Goal: Task Accomplishment & Management: Use online tool/utility

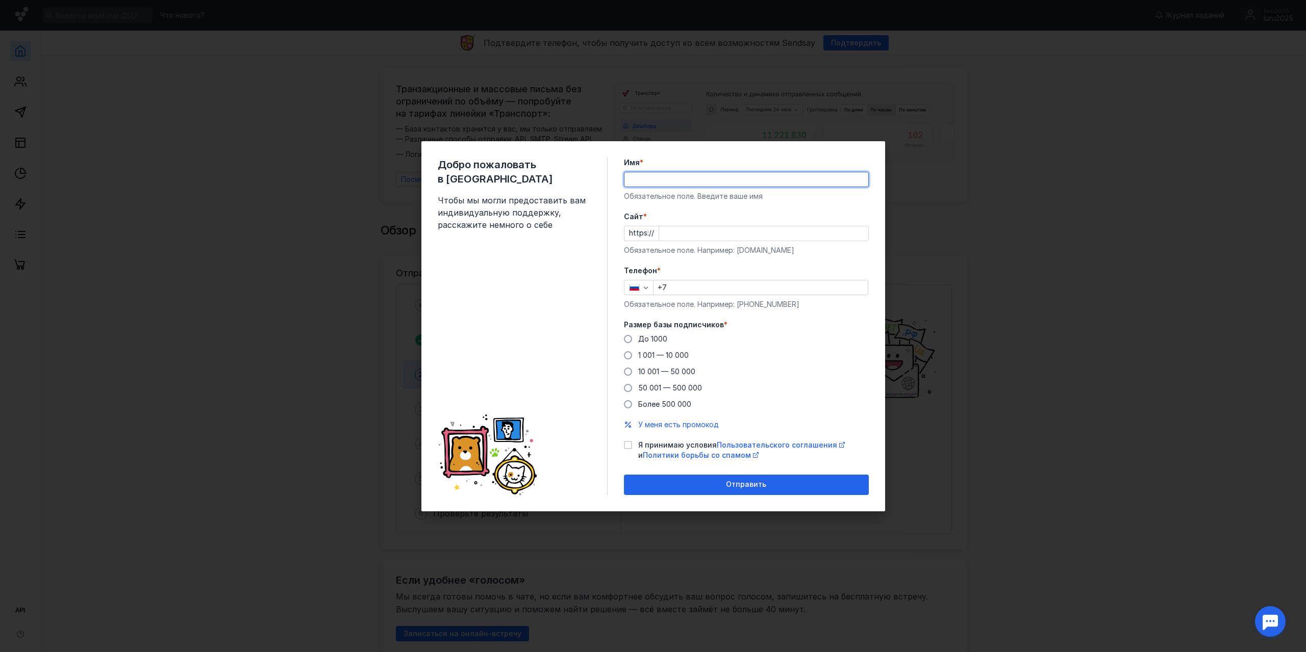
click at [662, 173] on input "Имя *" at bounding box center [746, 179] width 244 height 14
click at [740, 177] on input "Имя *" at bounding box center [746, 179] width 244 height 14
click at [647, 387] on div "До [DATE] 1 001 — 10 000 10 001 — 50 000 50 001 — 500 000 Более 500 000" at bounding box center [746, 371] width 245 height 75
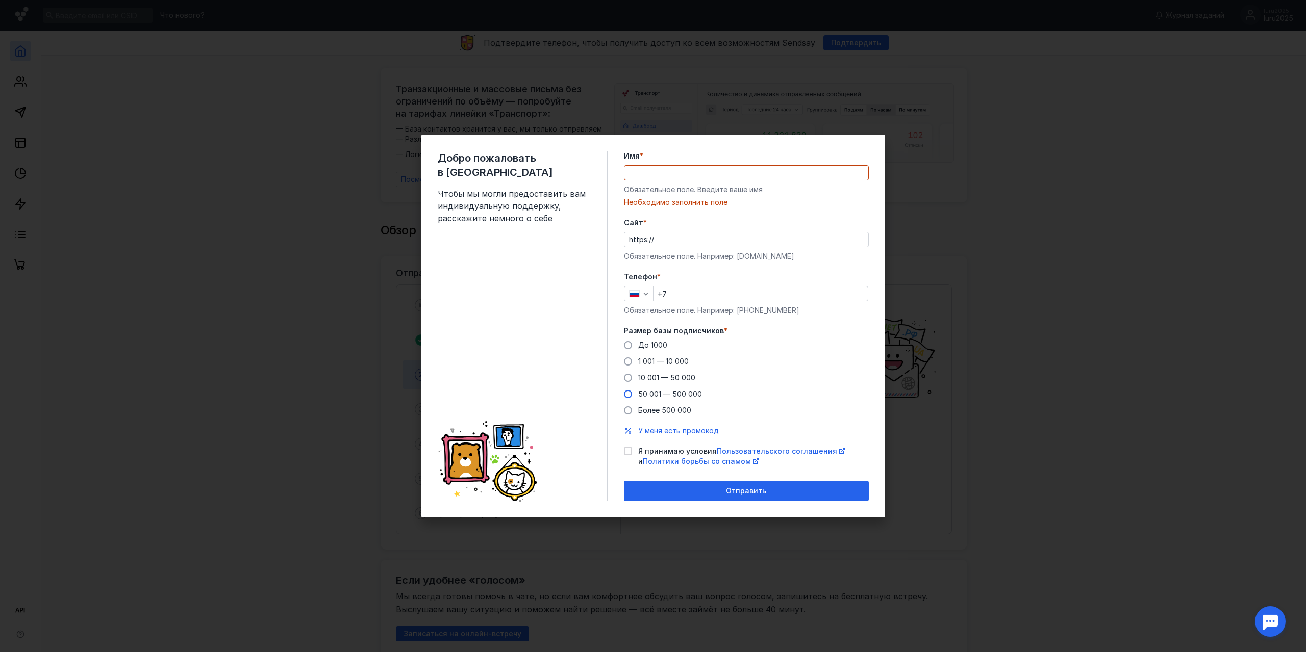
click at [656, 394] on span "50 001 — 500 000" at bounding box center [670, 394] width 64 height 9
click at [0, 0] on input "50 001 — 500 000" at bounding box center [0, 0] width 0 height 0
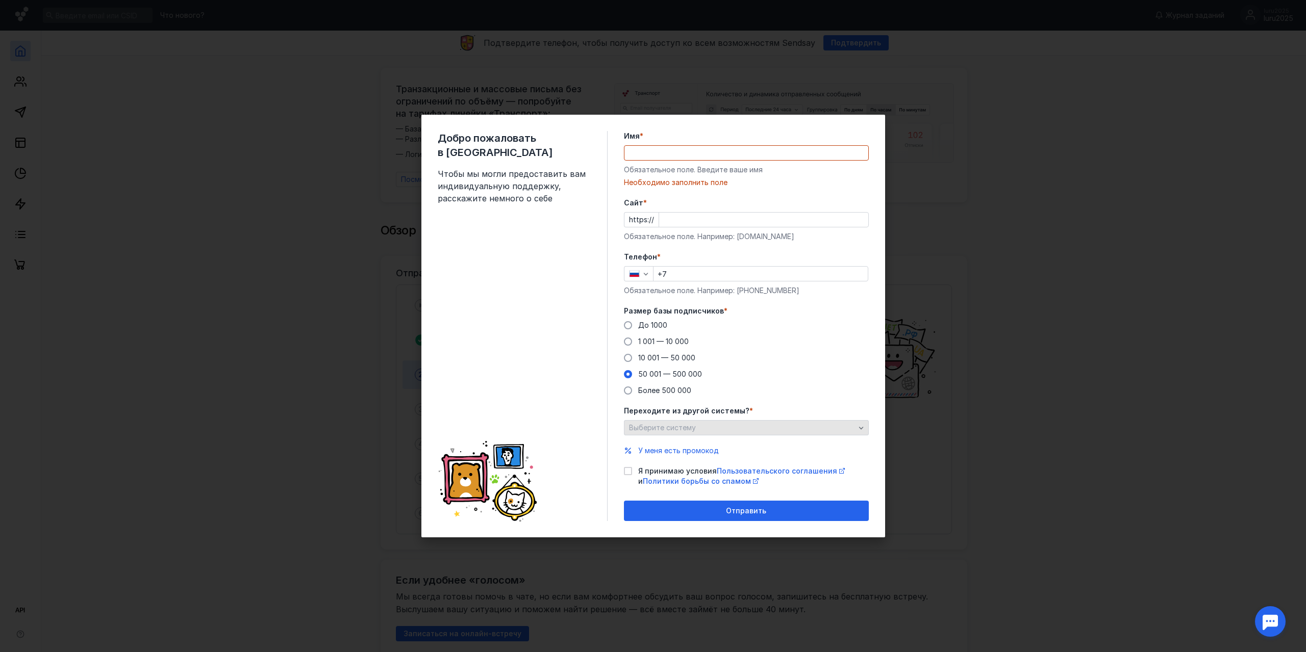
click at [692, 427] on span "Выберите систему" at bounding box center [662, 427] width 67 height 9
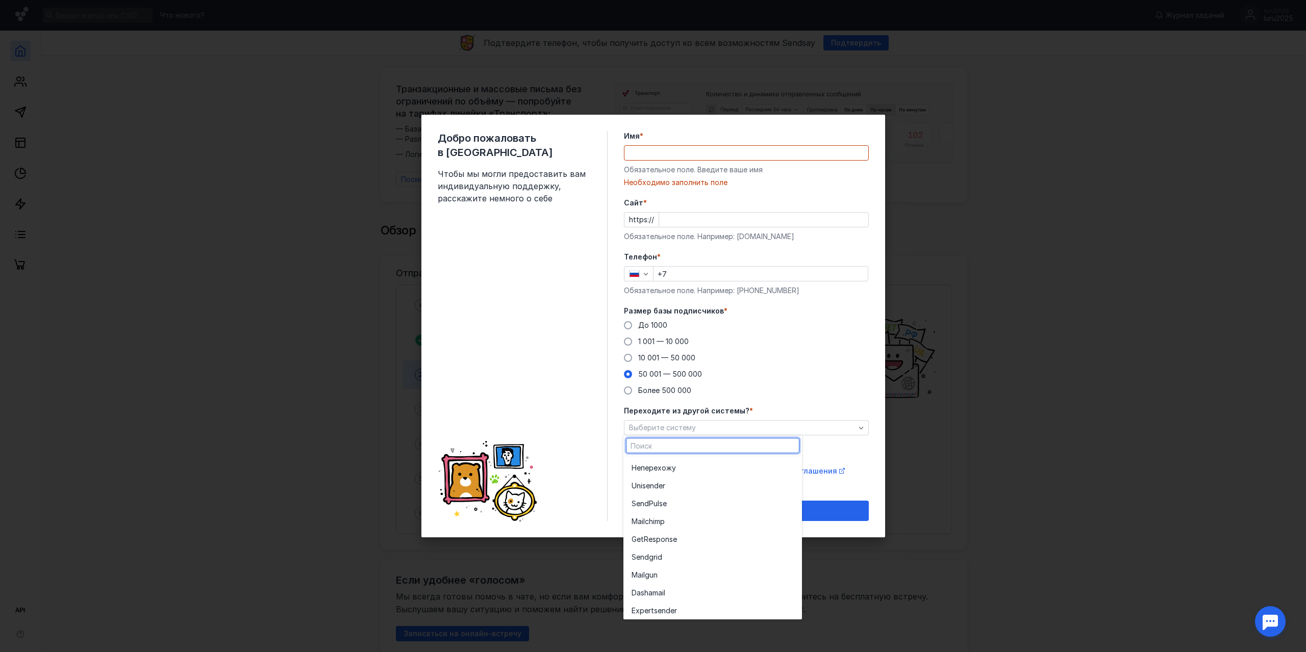
click at [831, 380] on div "До [DATE] 1 001 — 10 000 10 001 — 50 000 50 001 — 500 000 Более 500 000" at bounding box center [746, 357] width 245 height 75
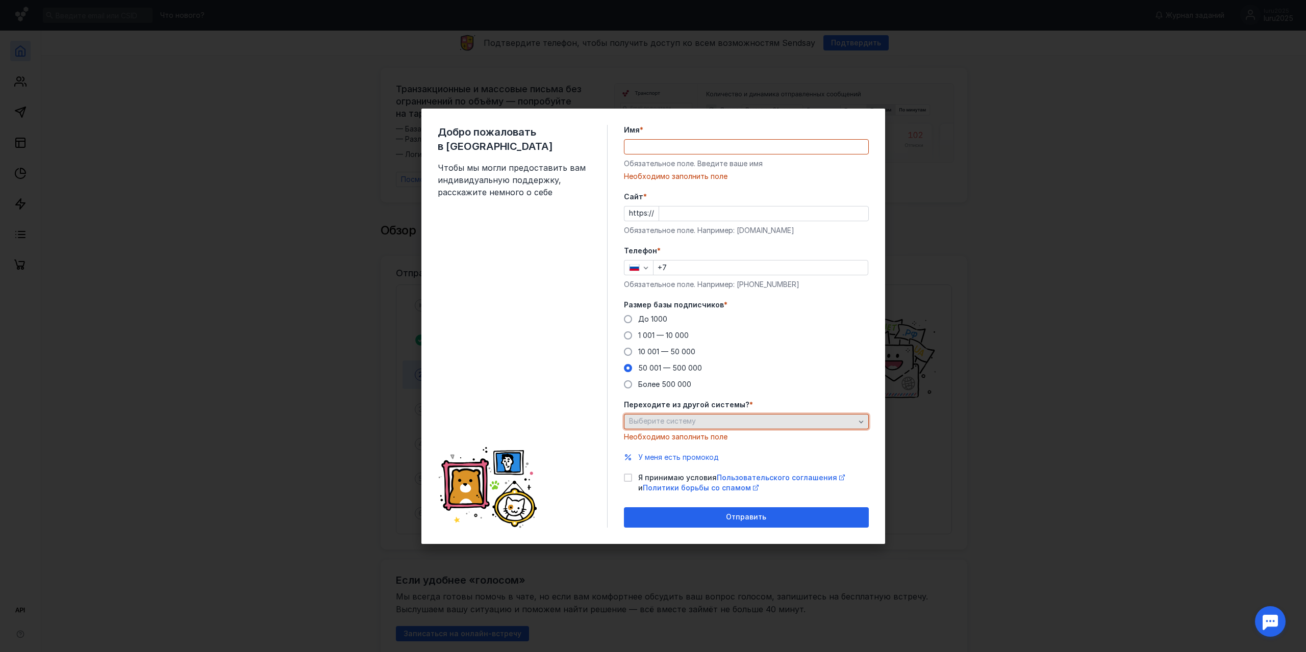
click at [742, 419] on div "Выберите систему" at bounding box center [741, 421] width 231 height 9
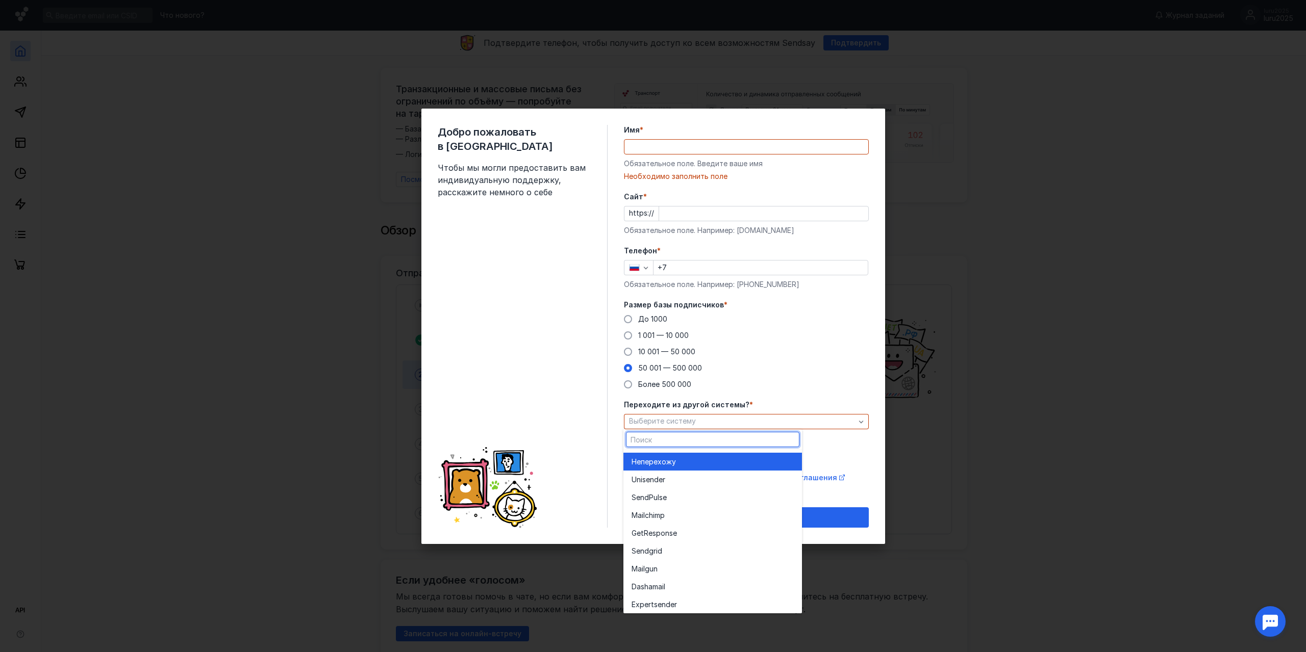
click at [681, 457] on div "Не перехожу" at bounding box center [712, 462] width 162 height 10
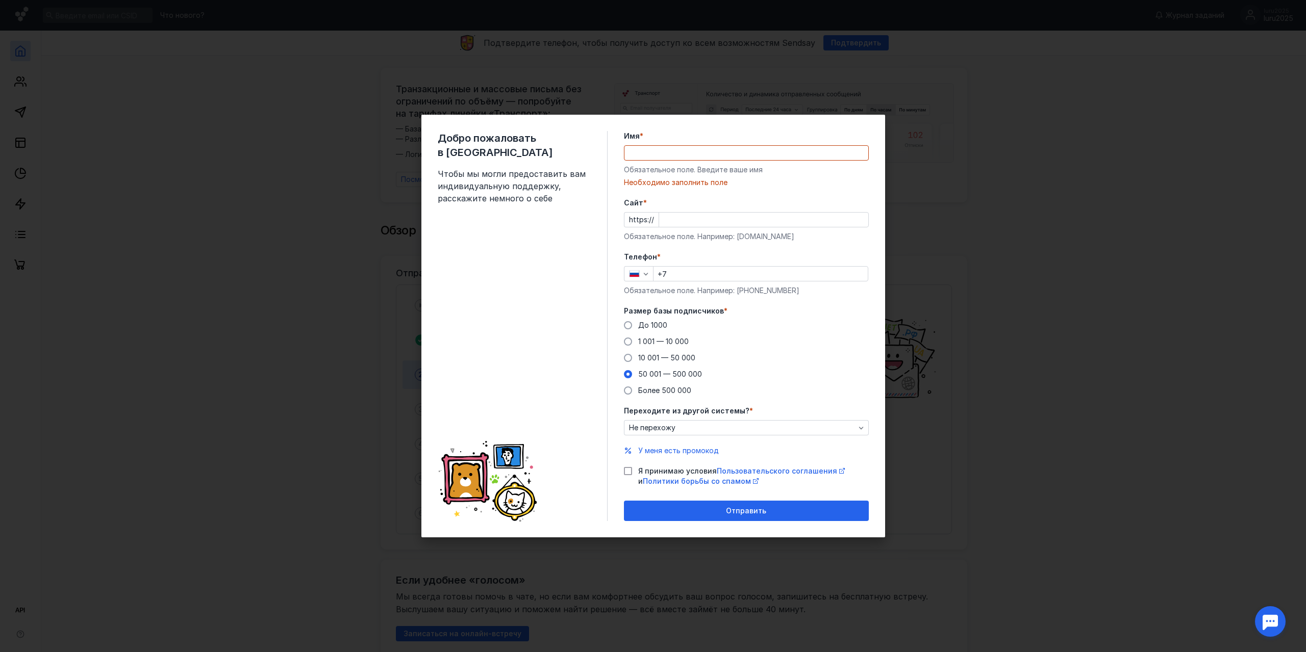
click at [628, 471] on icon at bounding box center [627, 472] width 5 height 4
click at [628, 471] on input "Я принимаю условия Пользовательского соглашения и Политики борьбы со спамом" at bounding box center [627, 469] width 7 height 7
checkbox input "true"
click at [673, 218] on input "Cайт *" at bounding box center [763, 220] width 209 height 14
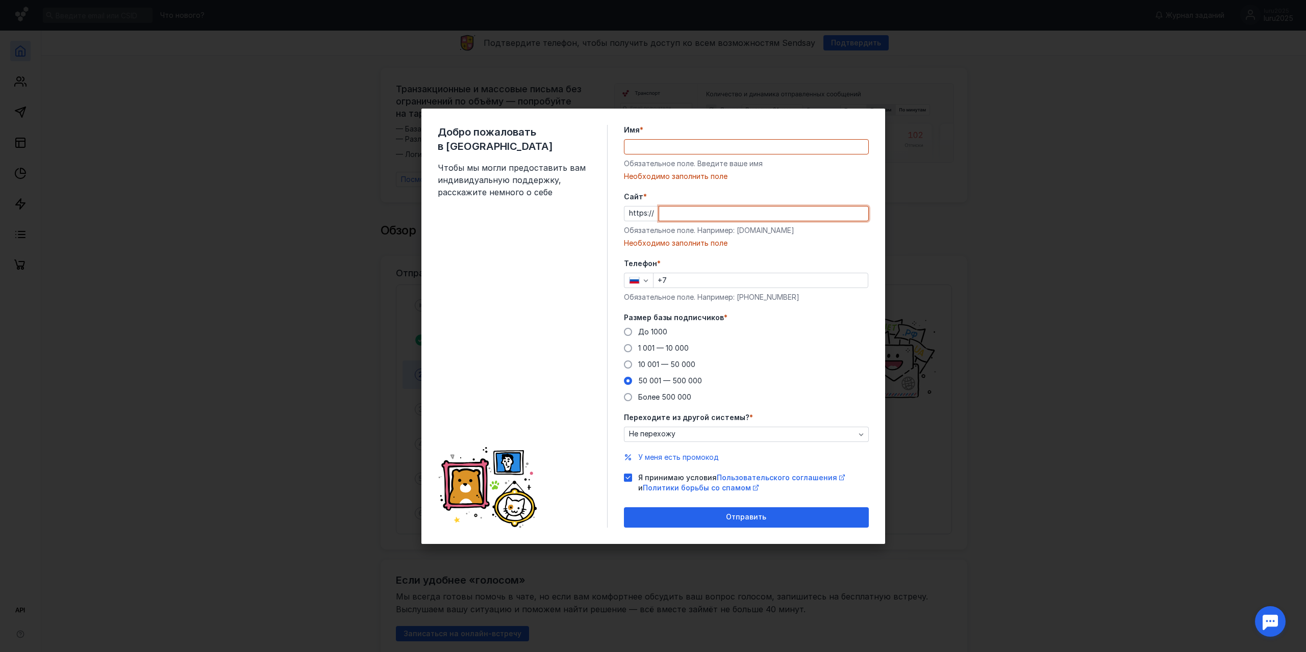
paste input "[DOMAIN_NAME][URL]"
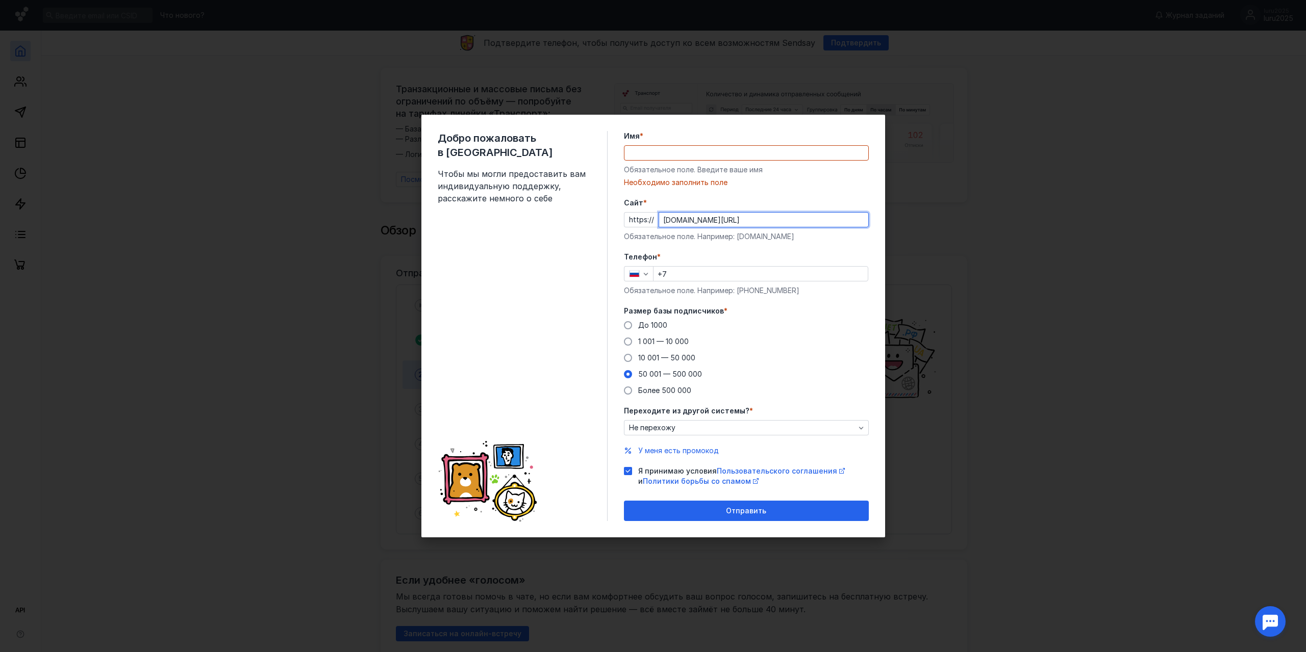
type input "[DOMAIN_NAME][URL]"
click at [739, 199] on label "Cайт *" at bounding box center [746, 203] width 245 height 10
click at [739, 213] on input "[DOMAIN_NAME][URL]" at bounding box center [763, 220] width 209 height 14
click at [689, 152] on input "Имя *" at bounding box center [746, 153] width 244 height 14
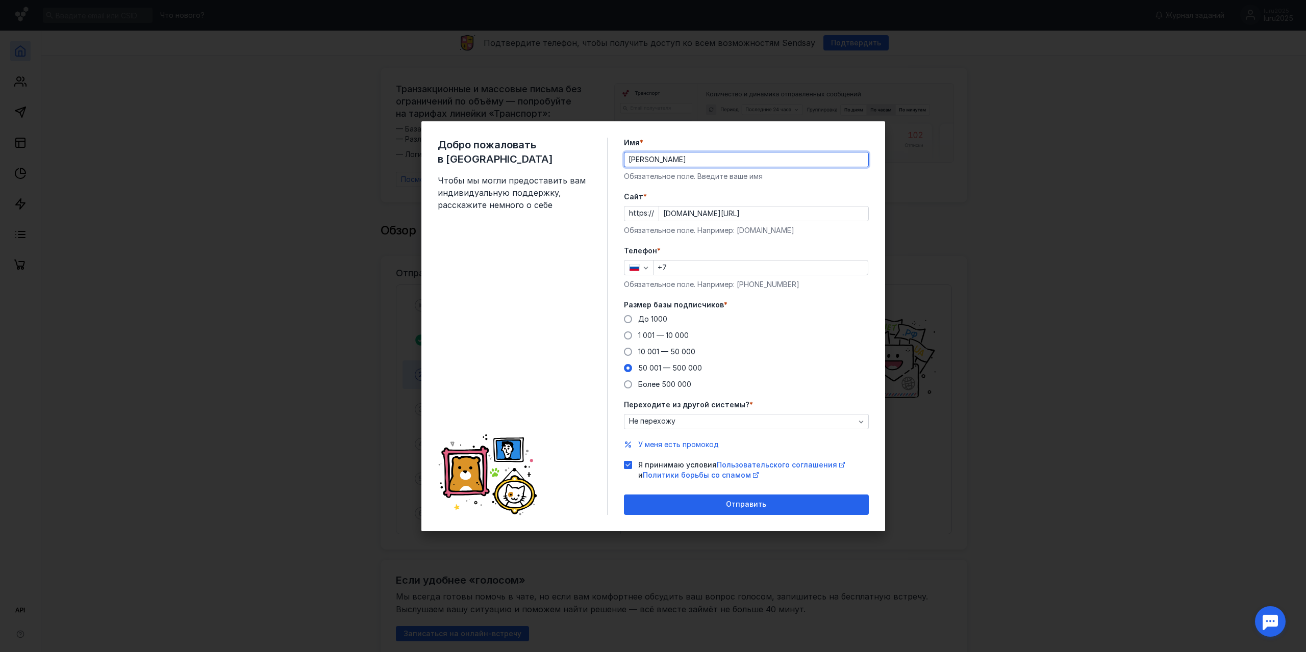
type input "[PERSON_NAME]"
click at [718, 267] on input "+7" at bounding box center [760, 268] width 214 height 14
type input "[PHONE_NUMBER]"
click at [844, 306] on label "Размер базы подписчиков *" at bounding box center [746, 305] width 245 height 10
click at [744, 507] on span "Отправить" at bounding box center [746, 504] width 40 height 9
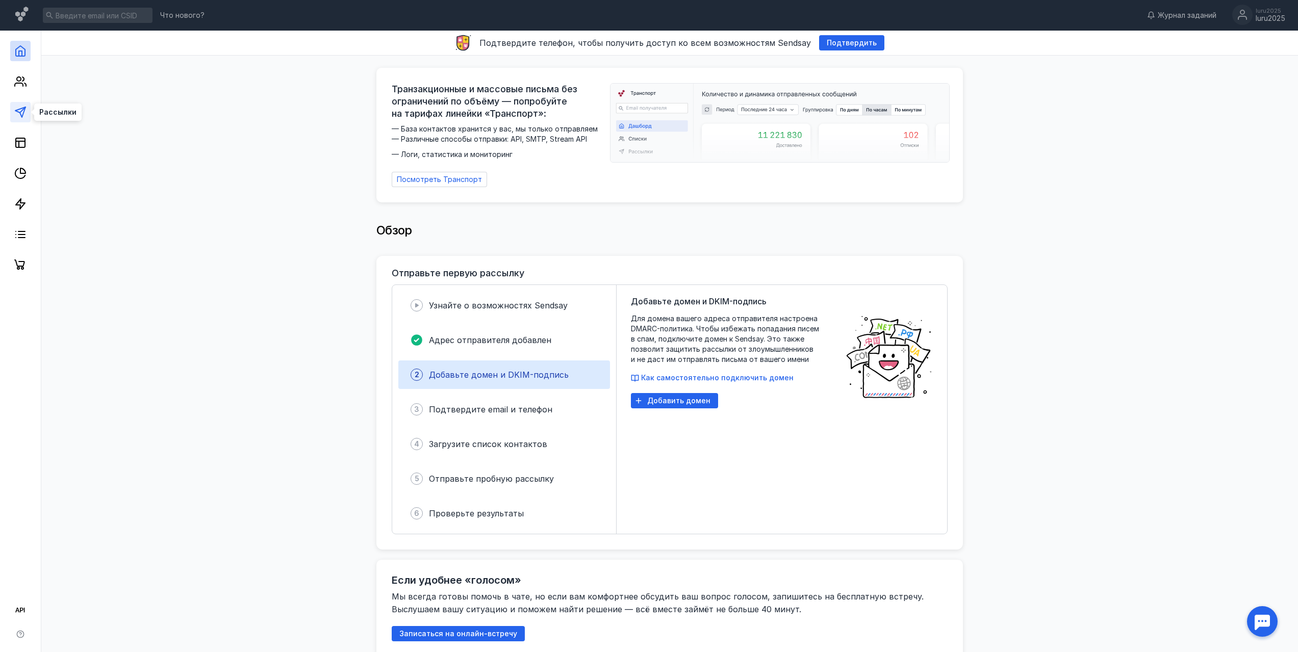
click at [17, 112] on polygon at bounding box center [20, 112] width 10 height 10
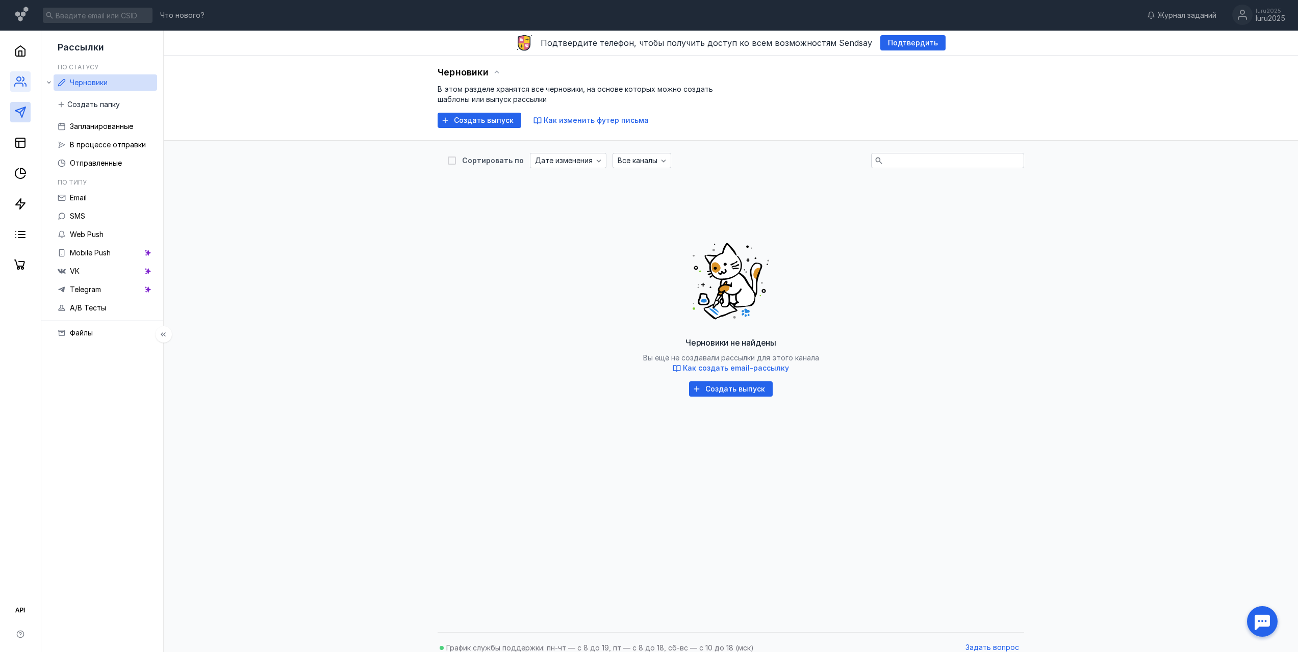
click at [22, 86] on icon at bounding box center [19, 84] width 8 height 3
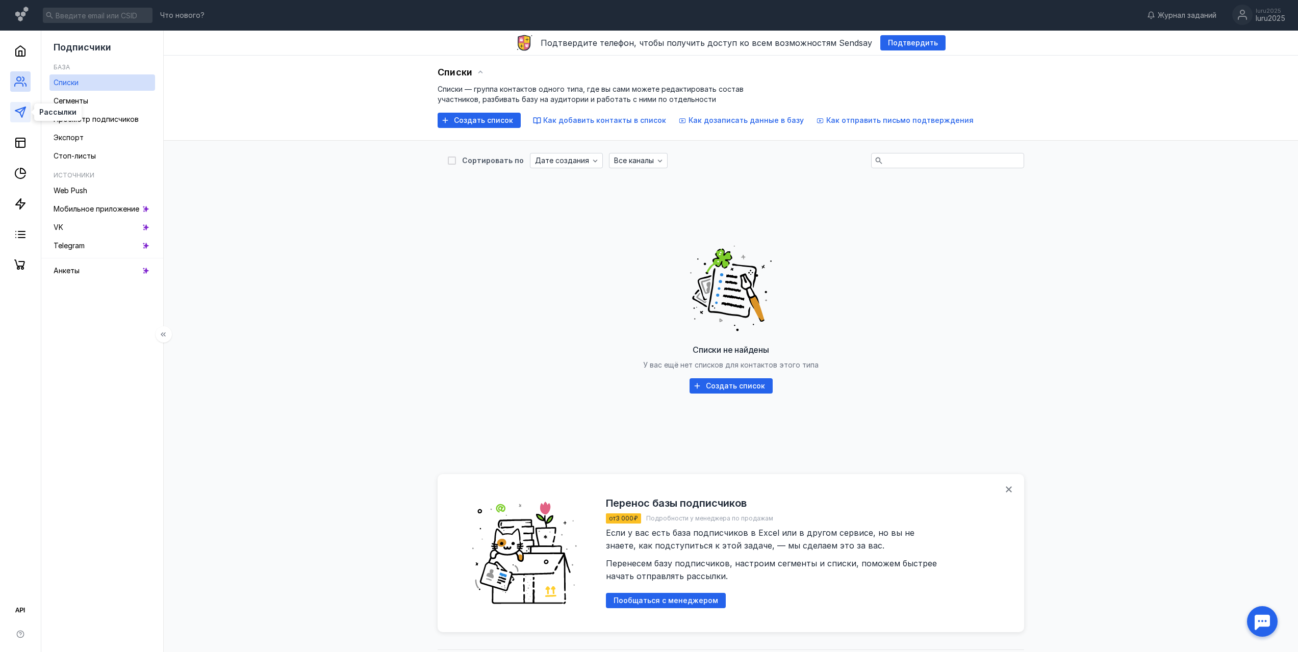
click at [22, 122] on link at bounding box center [20, 112] width 20 height 20
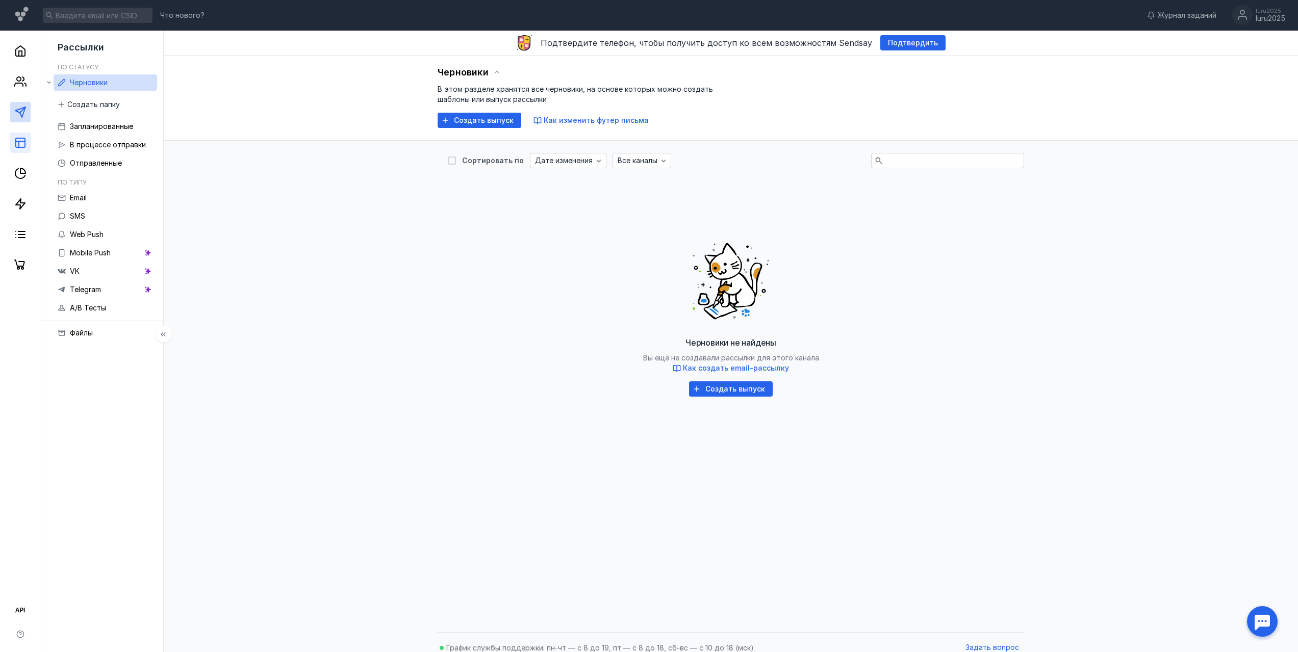
click at [20, 149] on link at bounding box center [20, 143] width 20 height 20
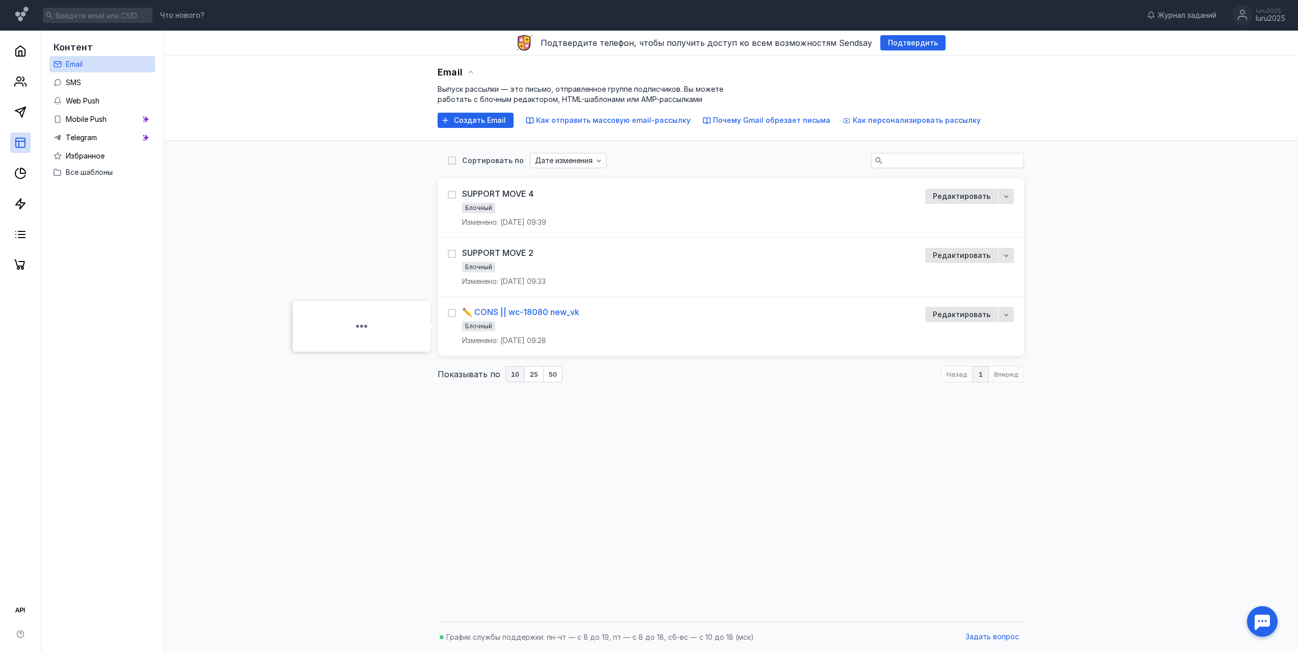
click at [538, 315] on div "✏️ CONS || wc-18080 new_ vk" at bounding box center [520, 312] width 117 height 10
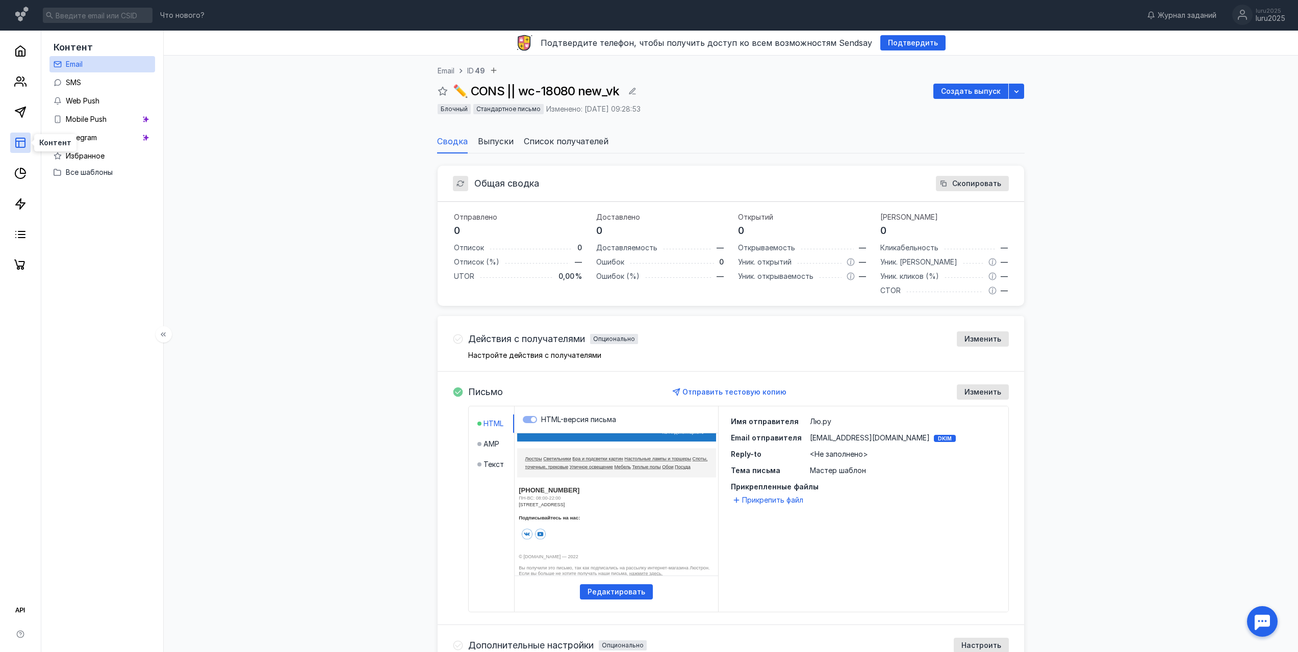
click at [16, 145] on rect at bounding box center [20, 142] width 9 height 9
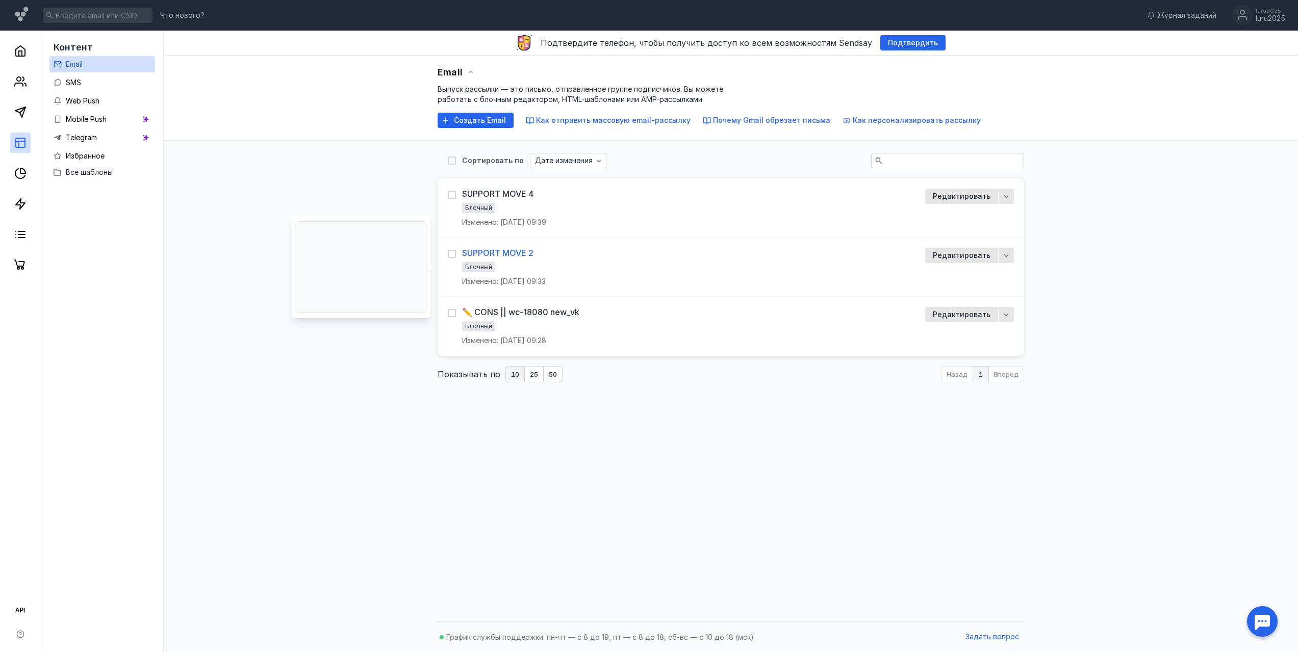
click at [508, 253] on div "SUPPORT MOVE 2" at bounding box center [497, 253] width 71 height 10
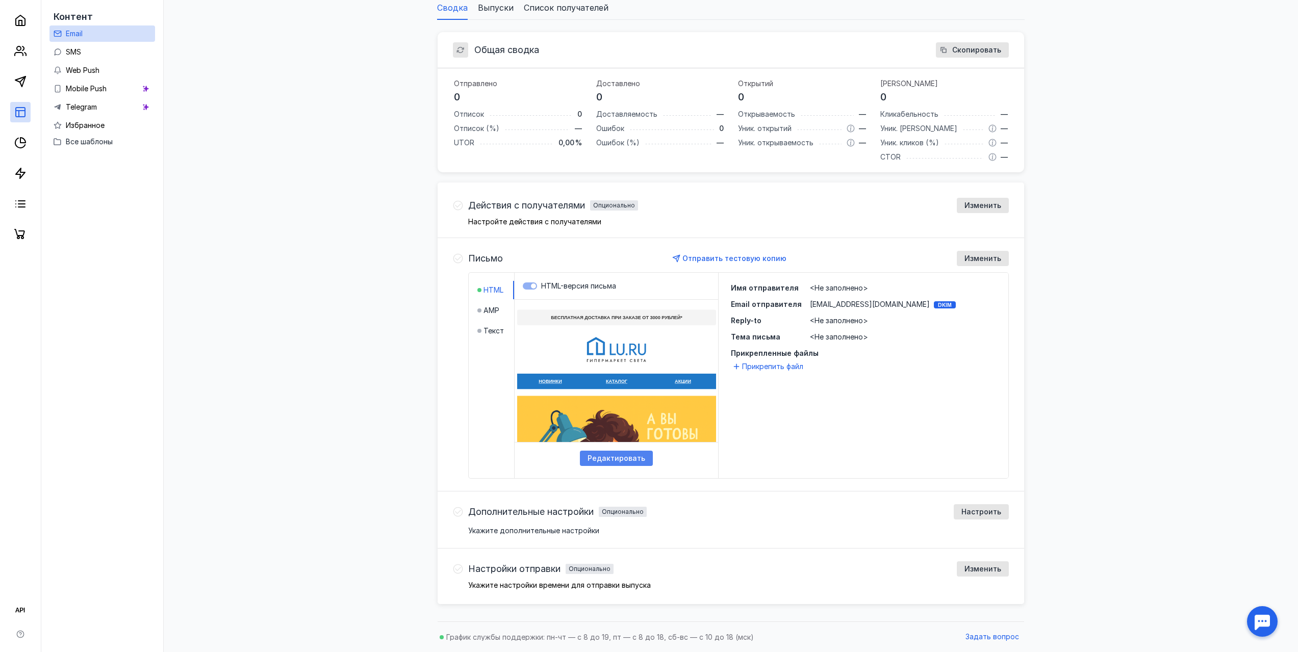
click at [612, 453] on div "Редактировать" at bounding box center [616, 458] width 73 height 15
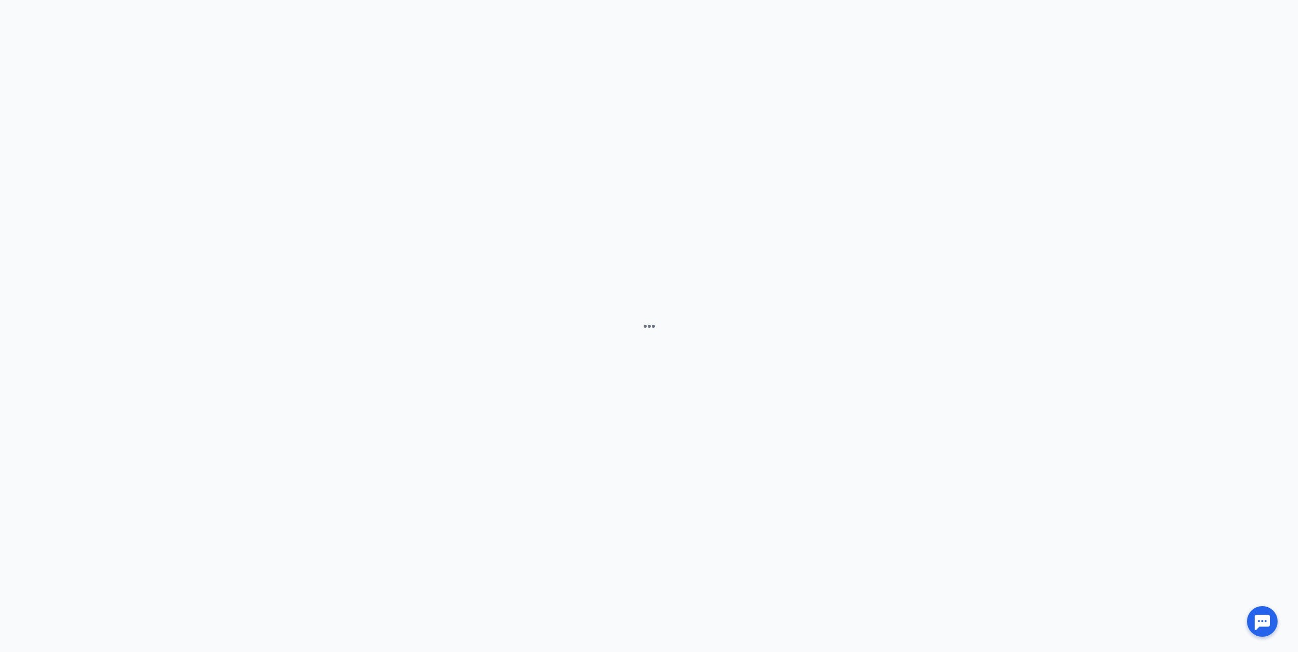
scroll to position [4, 0]
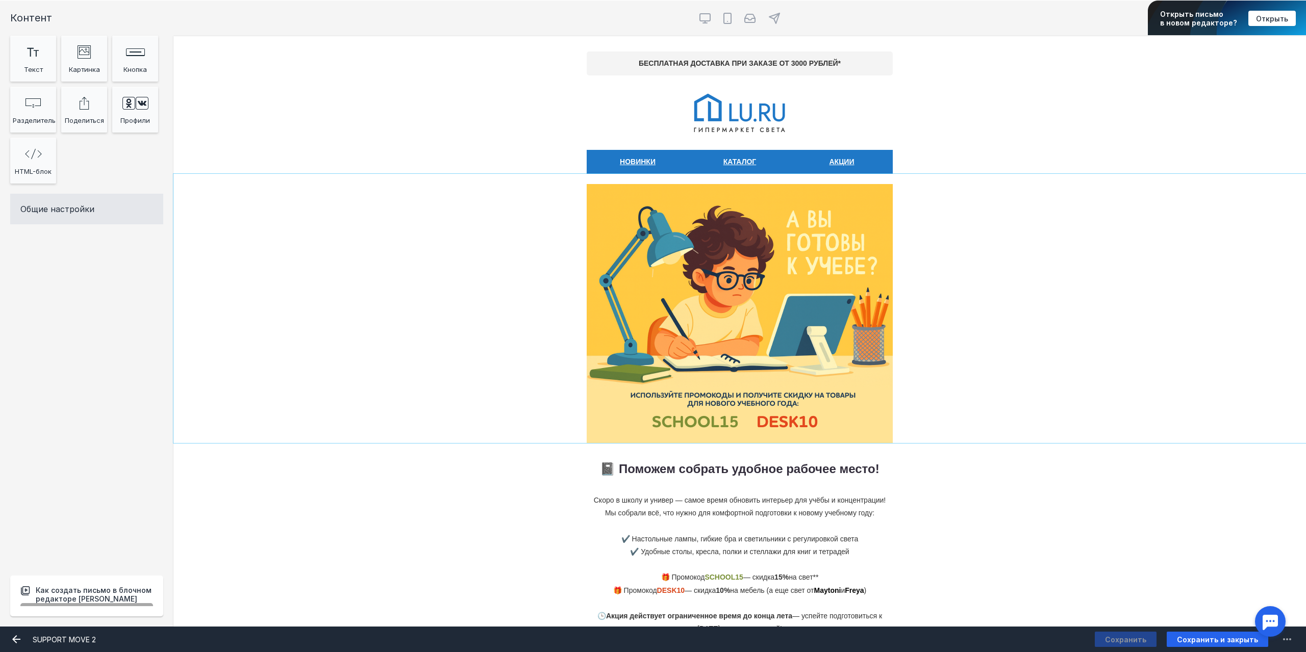
click at [504, 366] on div "[PERSON_NAME] видит эту секцию? Все получатели" at bounding box center [739, 308] width 1132 height 269
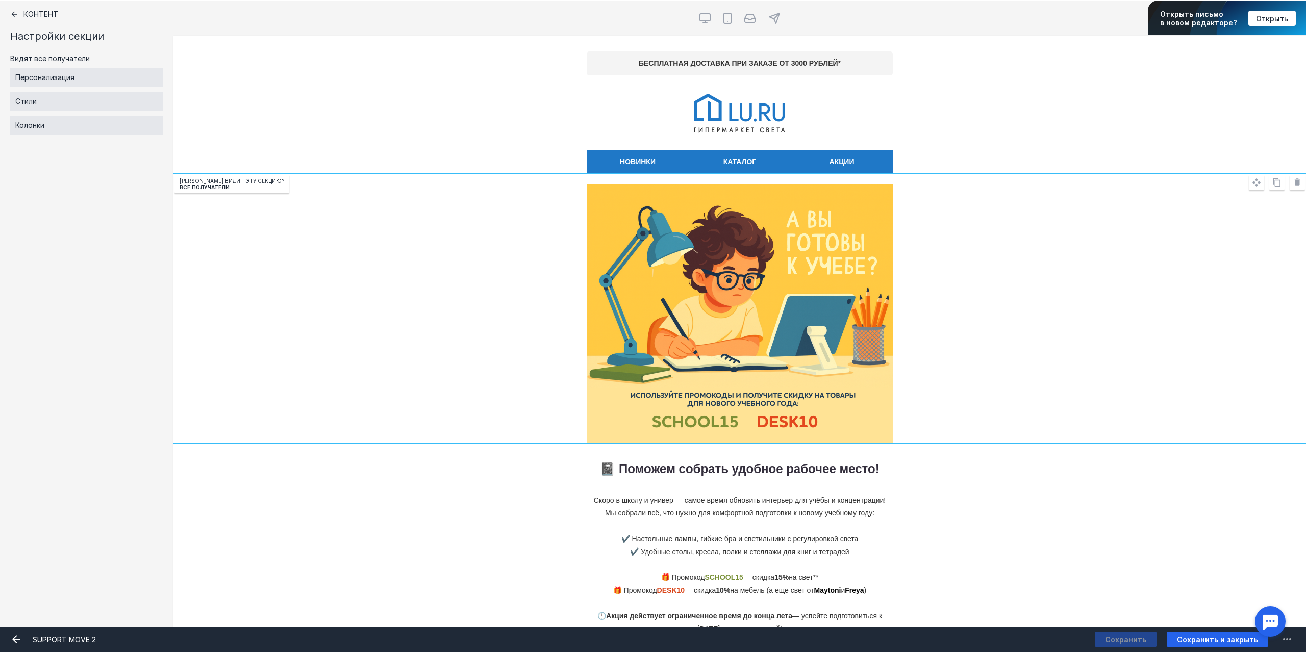
click at [497, 526] on div "10px 10px 📓 Поможем собрать удобное рабочее место! ​​​​​​​ ​​​​​​​ ​​​​​​​​​​​​…" at bounding box center [739, 551] width 1132 height 216
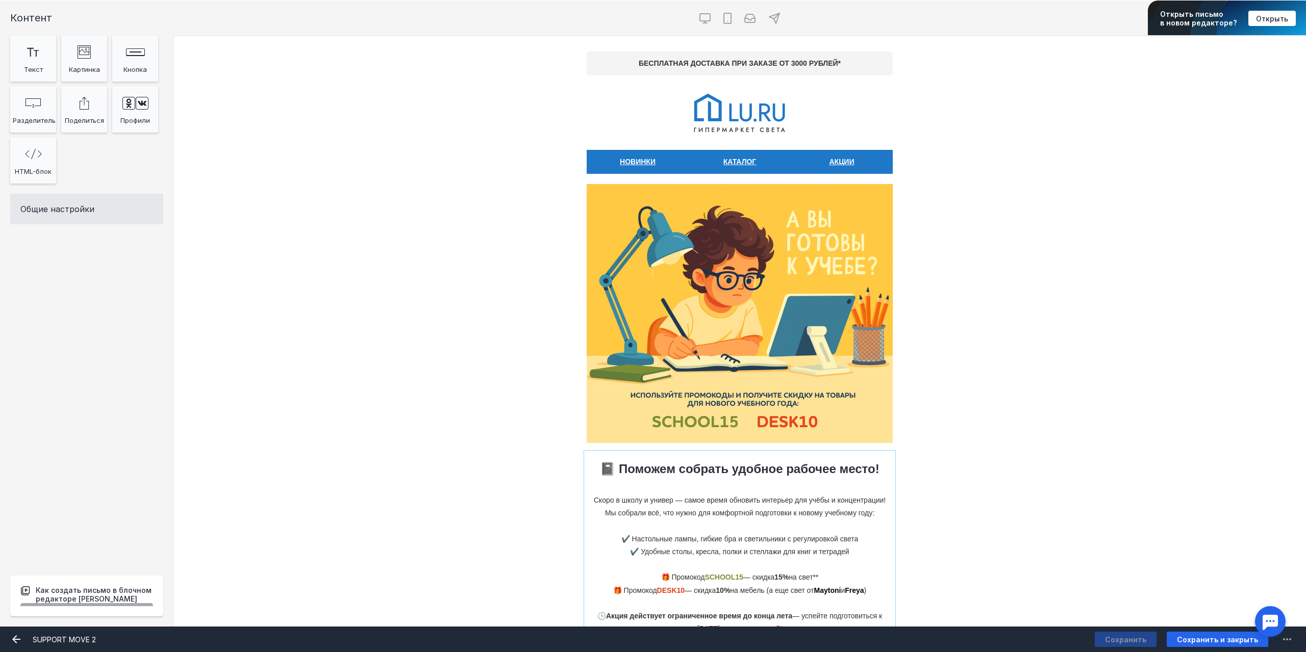
click at [665, 477] on div at bounding box center [739, 550] width 306 height 195
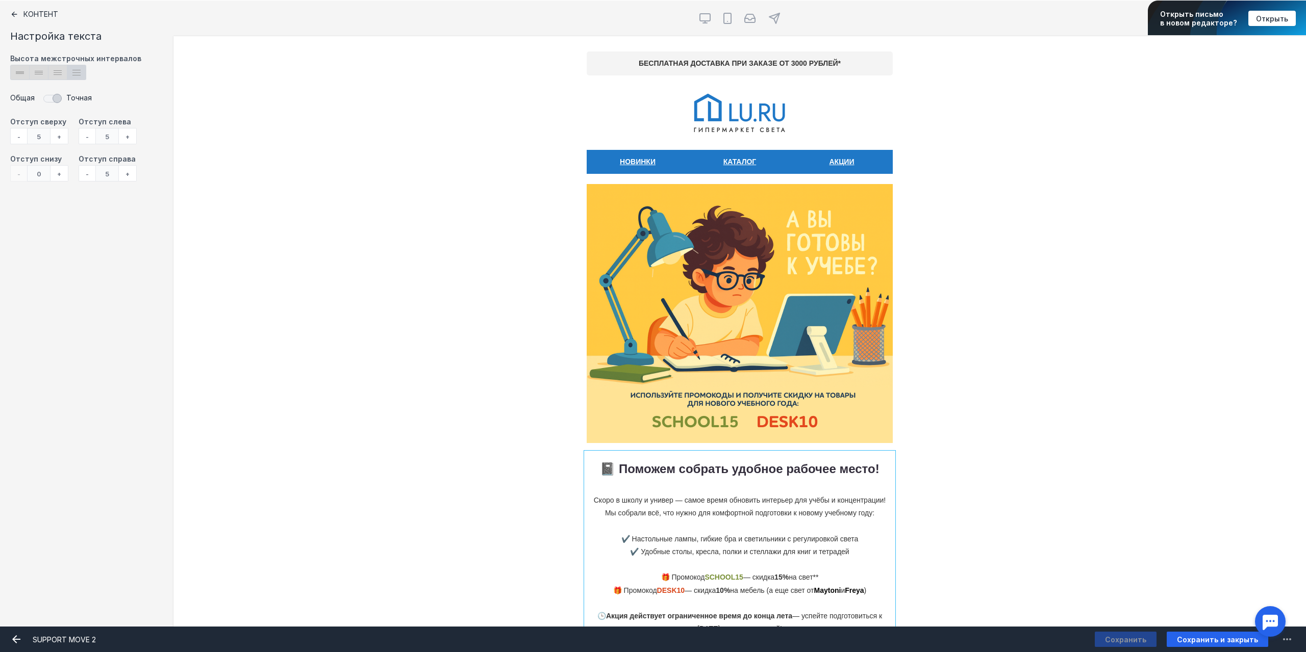
click at [1174, 410] on div "[PERSON_NAME] видит эту секцию? Все получатели" at bounding box center [739, 308] width 1132 height 269
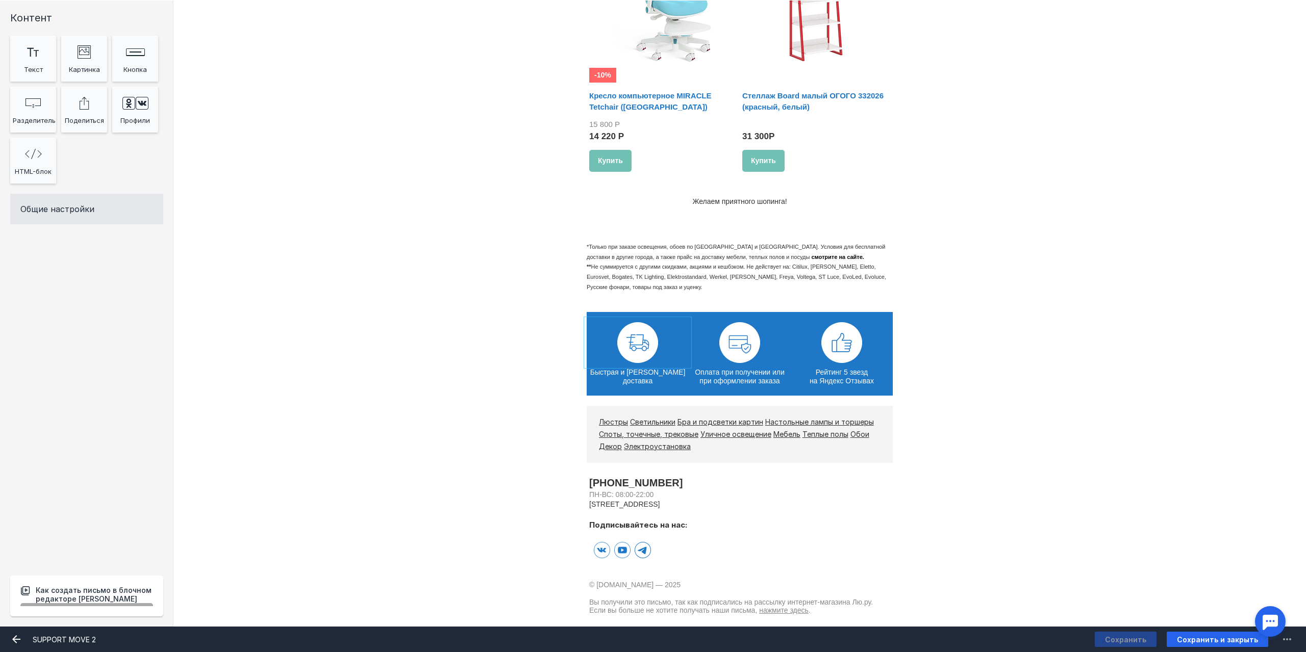
scroll to position [1611, 0]
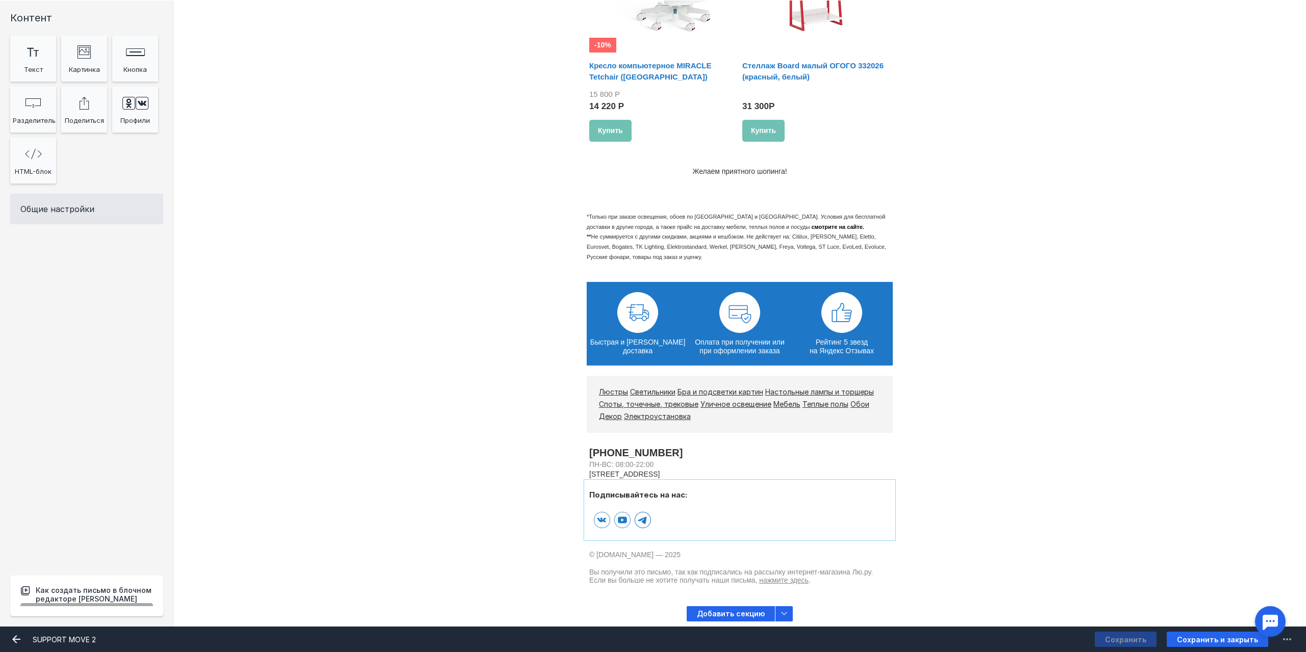
click at [763, 510] on td at bounding box center [739, 520] width 301 height 31
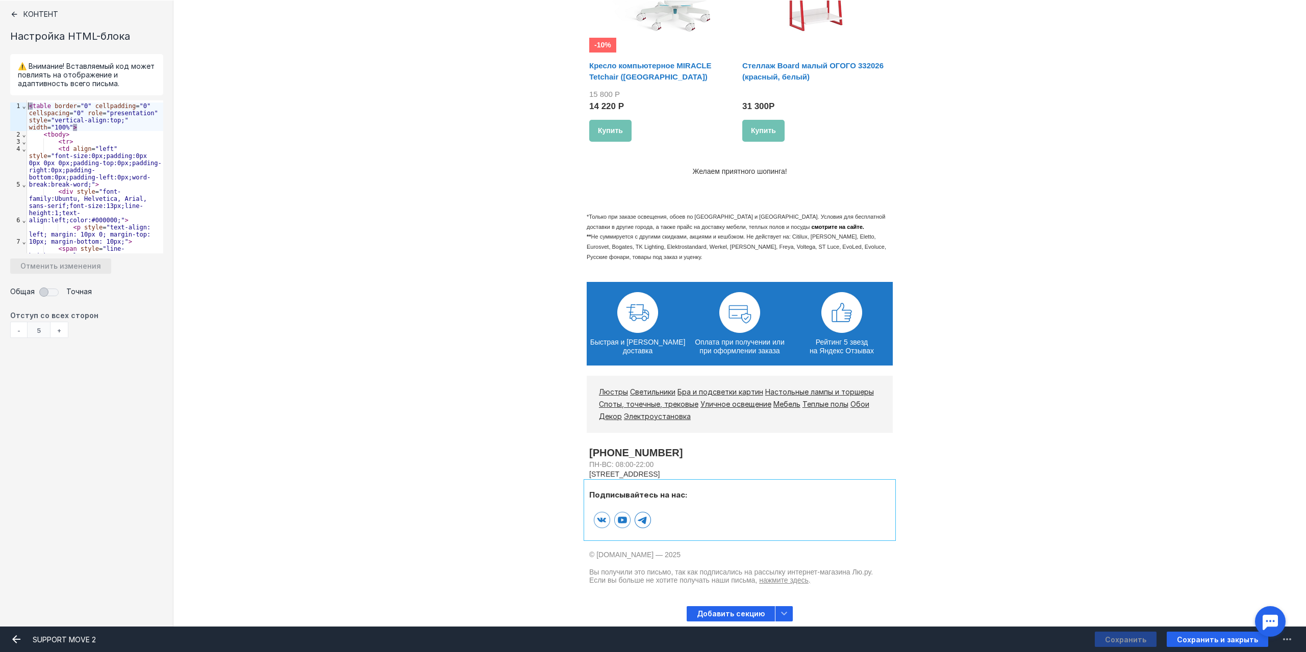
click at [1034, 427] on div "Люстры Светильники Бра и подсветки картин Настольные лампы и торшеры Споты, точ…" at bounding box center [739, 404] width 1132 height 57
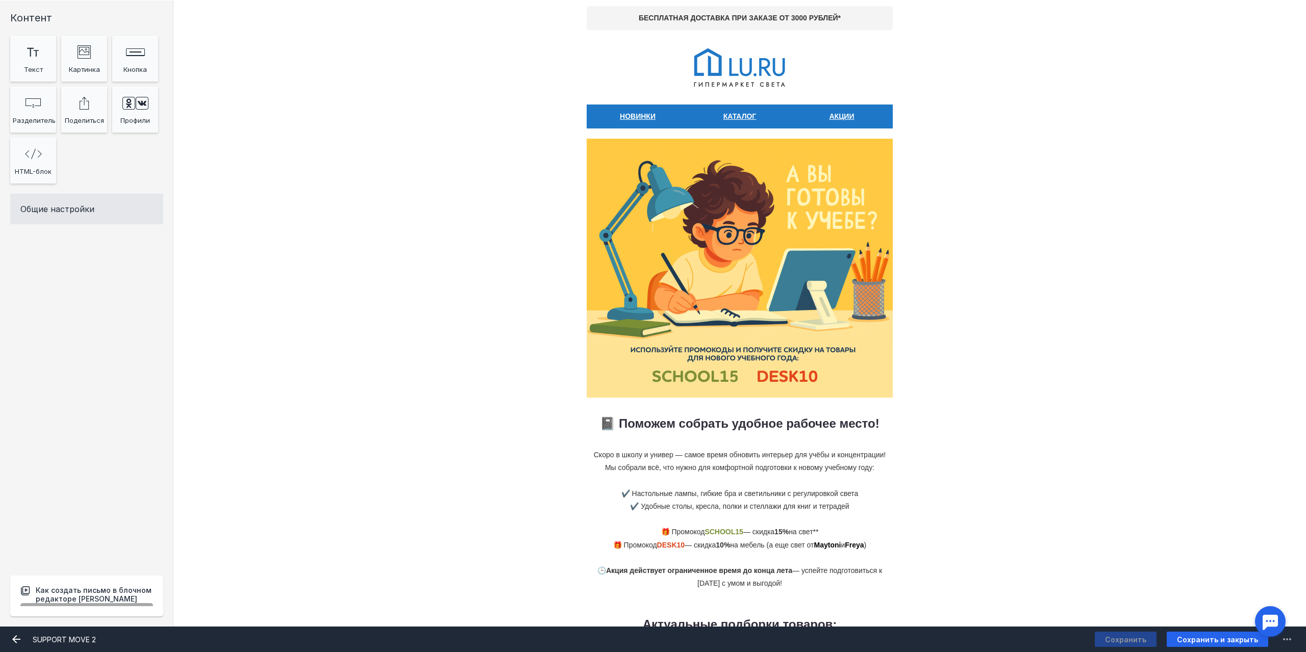
scroll to position [0, 0]
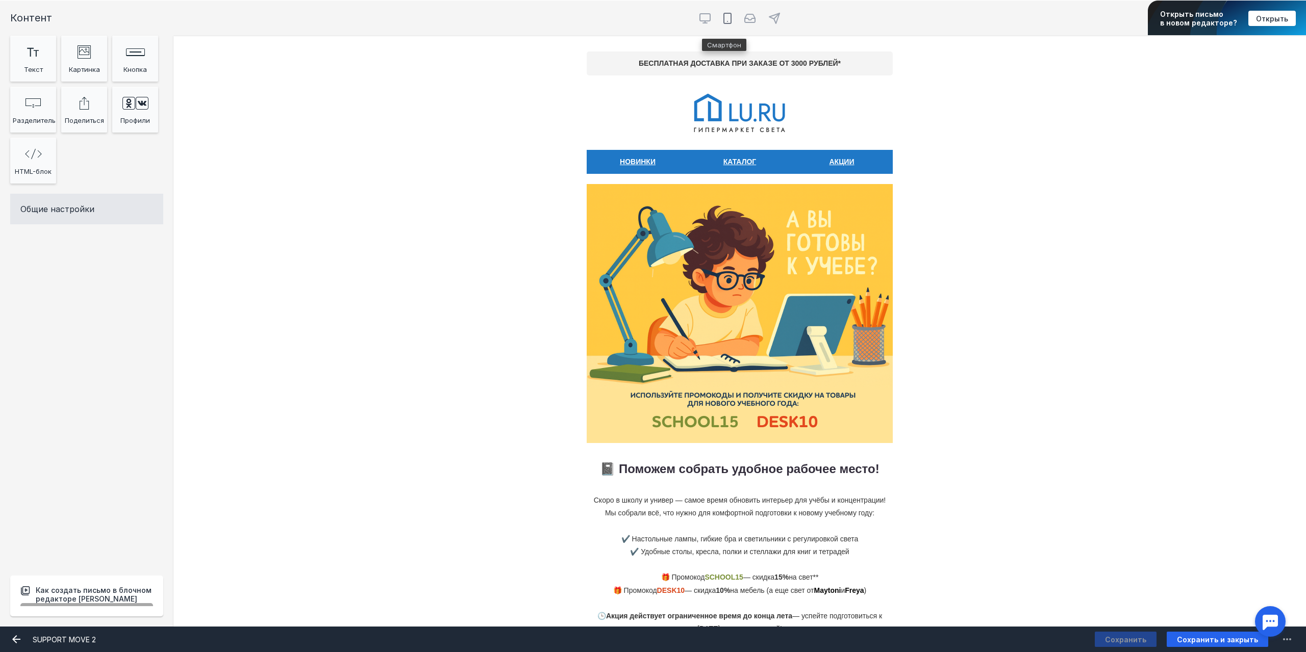
click at [721, 15] on icon at bounding box center [727, 18] width 12 height 12
click at [719, 12] on input "radio" at bounding box center [719, 9] width 7 height 7
radio input "true"
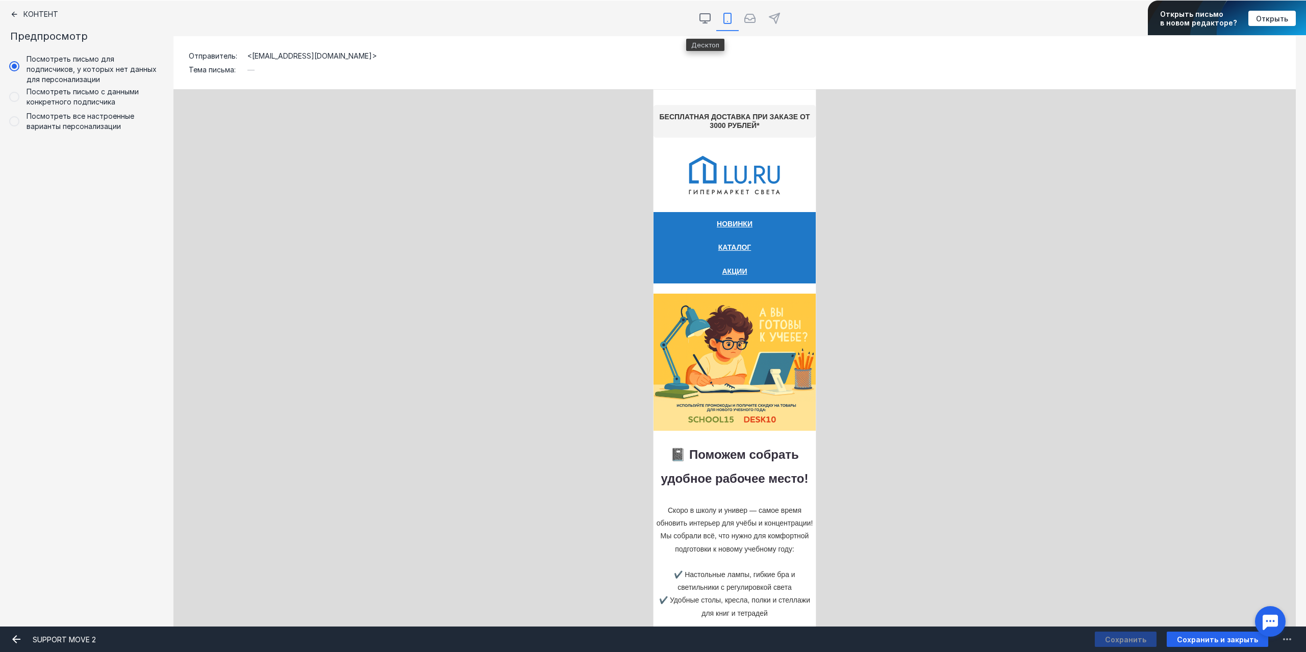
click at [706, 16] on icon at bounding box center [705, 18] width 12 height 12
click at [700, 12] on input "radio" at bounding box center [697, 9] width 7 height 7
radio input "true"
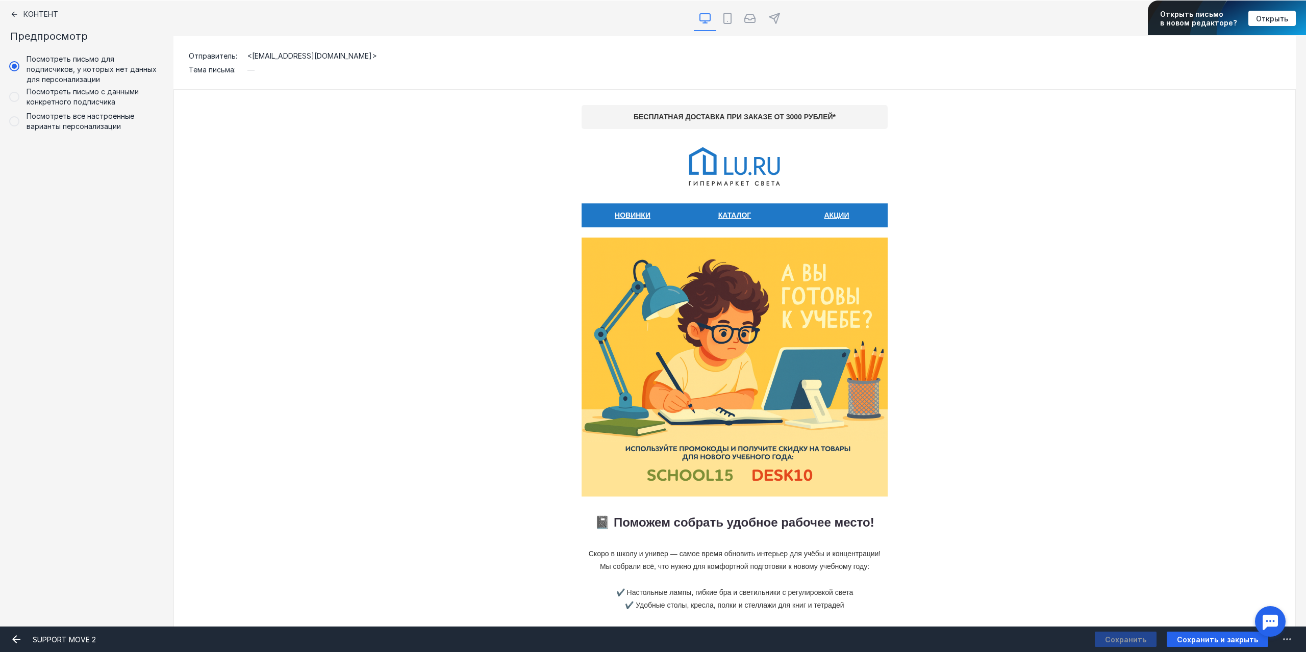
click at [9, 13] on div "Контент Предпросмотр Посмотреть письмо для подписчиков, у которых нет данных дл…" at bounding box center [86, 313] width 173 height 627
click at [14, 12] on icon at bounding box center [15, 15] width 6 height 6
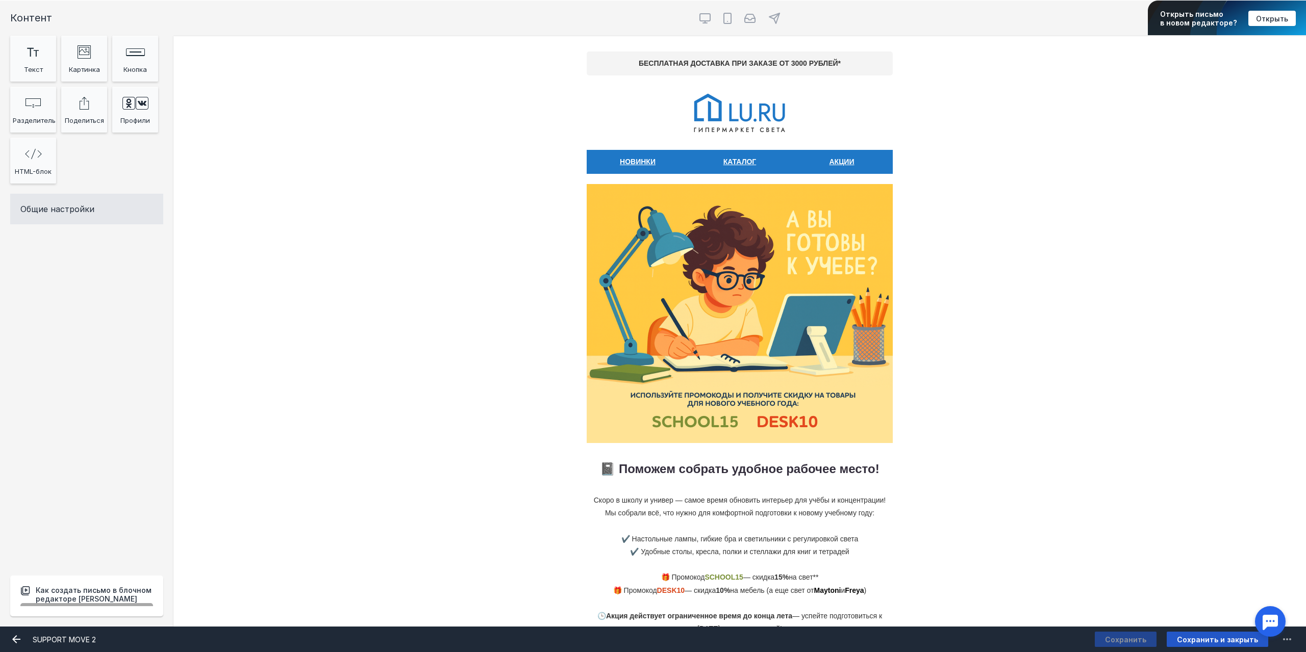
click at [1220, 641] on span "Сохранить и закрыть" at bounding box center [1217, 639] width 81 height 9
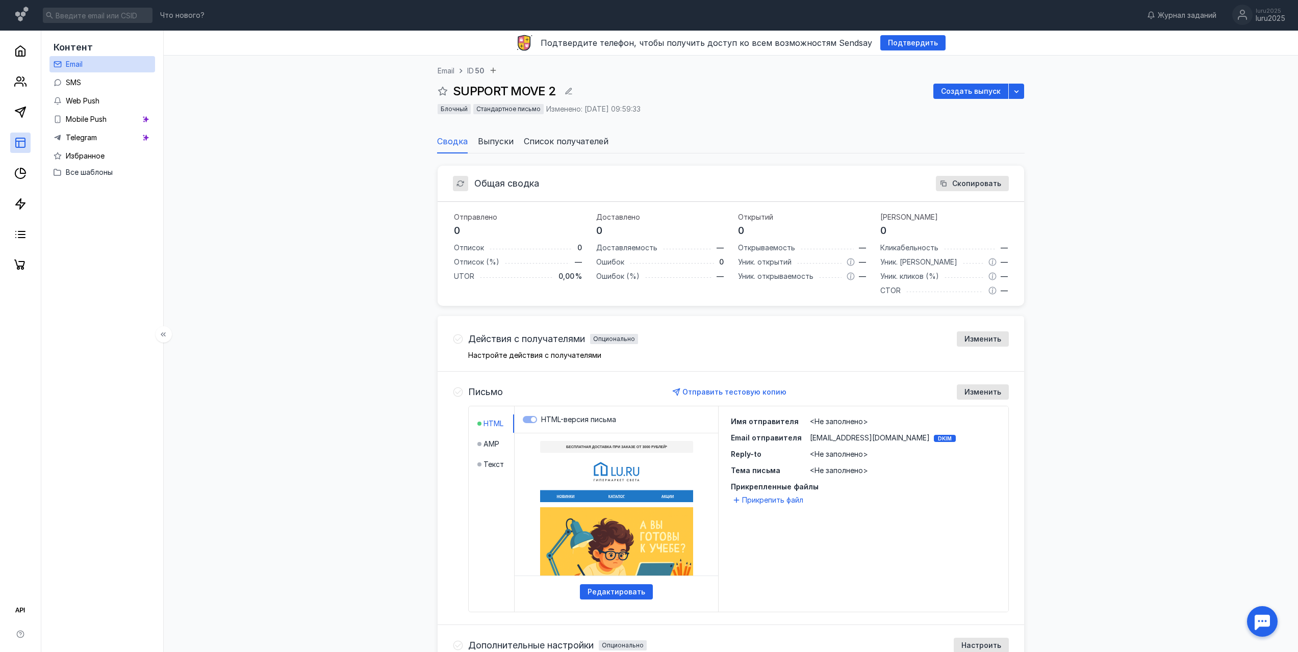
click at [15, 92] on div at bounding box center [20, 153] width 41 height 245
click at [14, 91] on link at bounding box center [20, 81] width 20 height 20
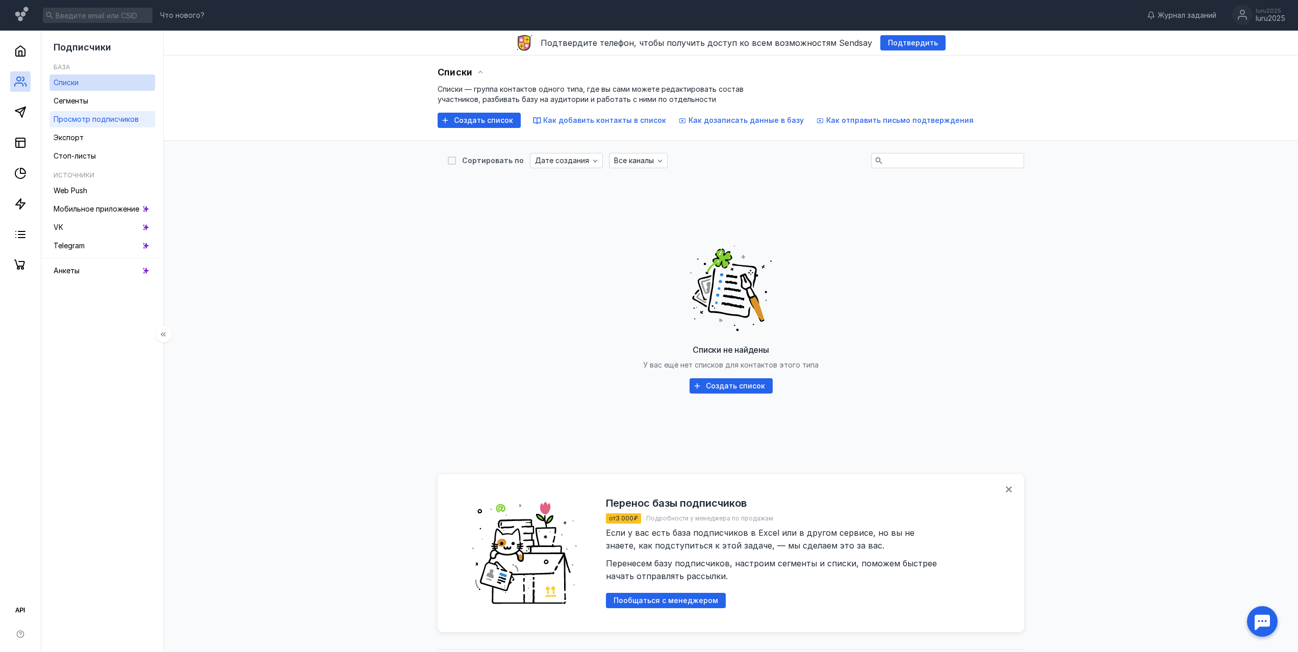
click at [97, 124] on div "Просмотр подписчиков" at bounding box center [96, 119] width 85 height 12
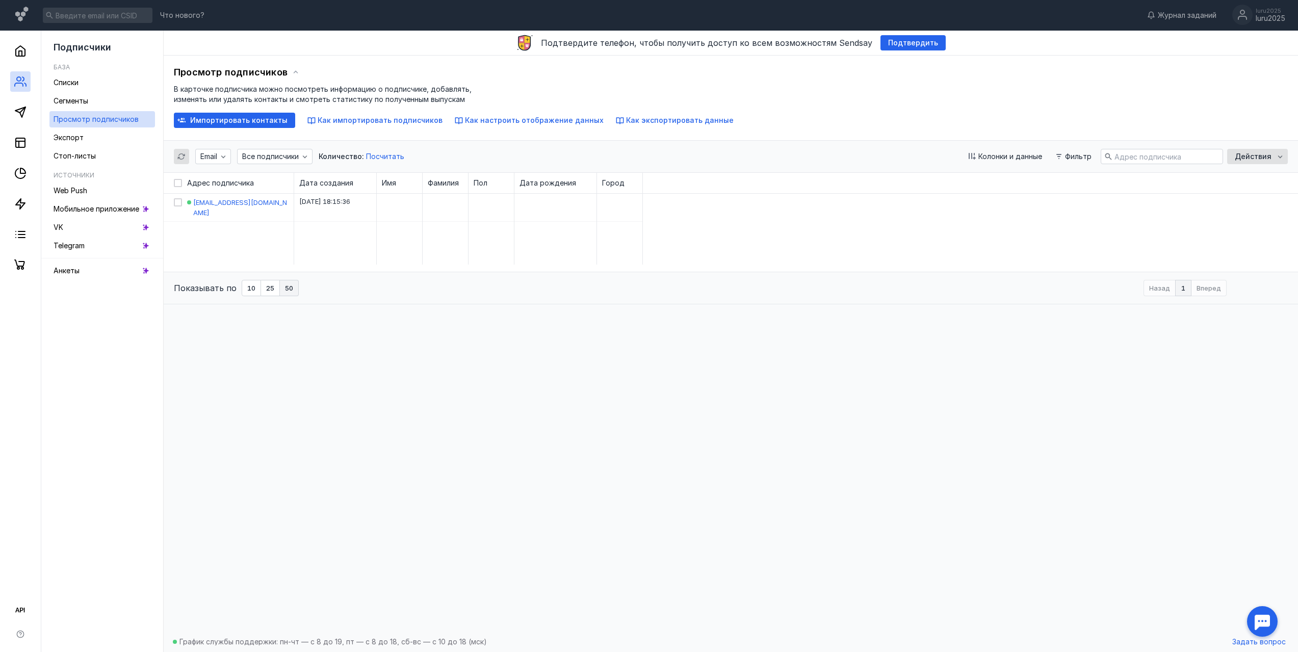
click at [1193, 17] on span "Журнал заданий" at bounding box center [1187, 15] width 59 height 10
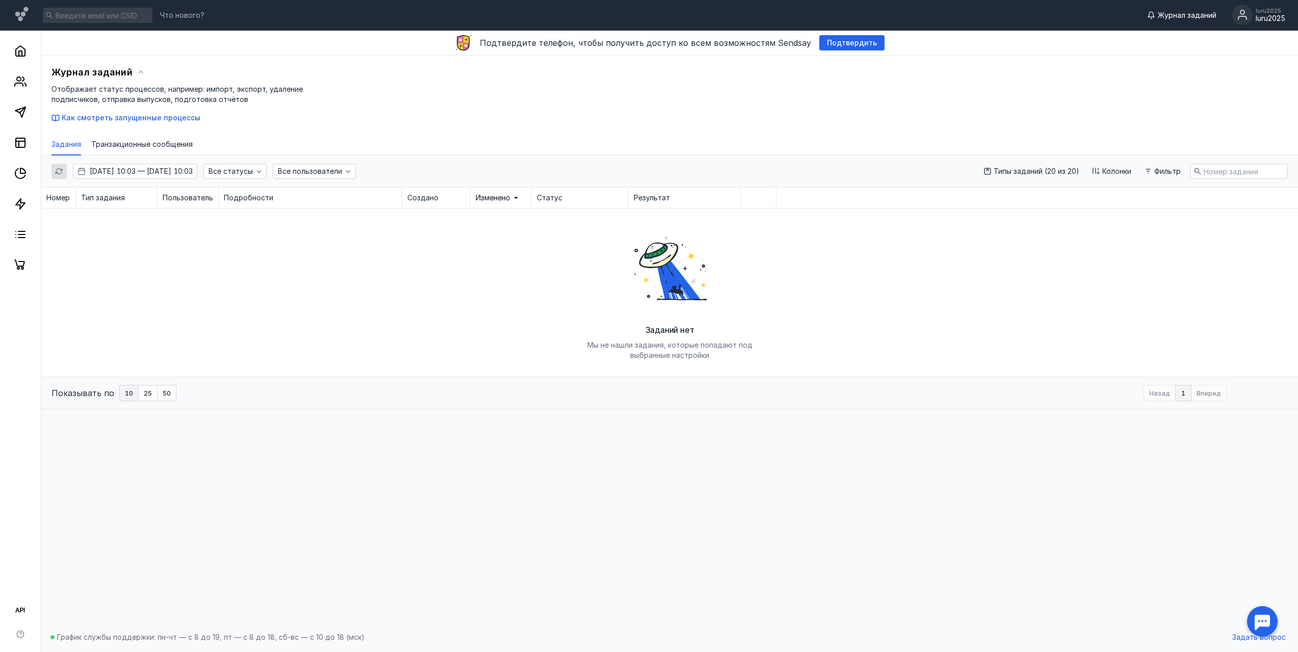
click at [1272, 17] on div "luru2025" at bounding box center [1271, 18] width 30 height 9
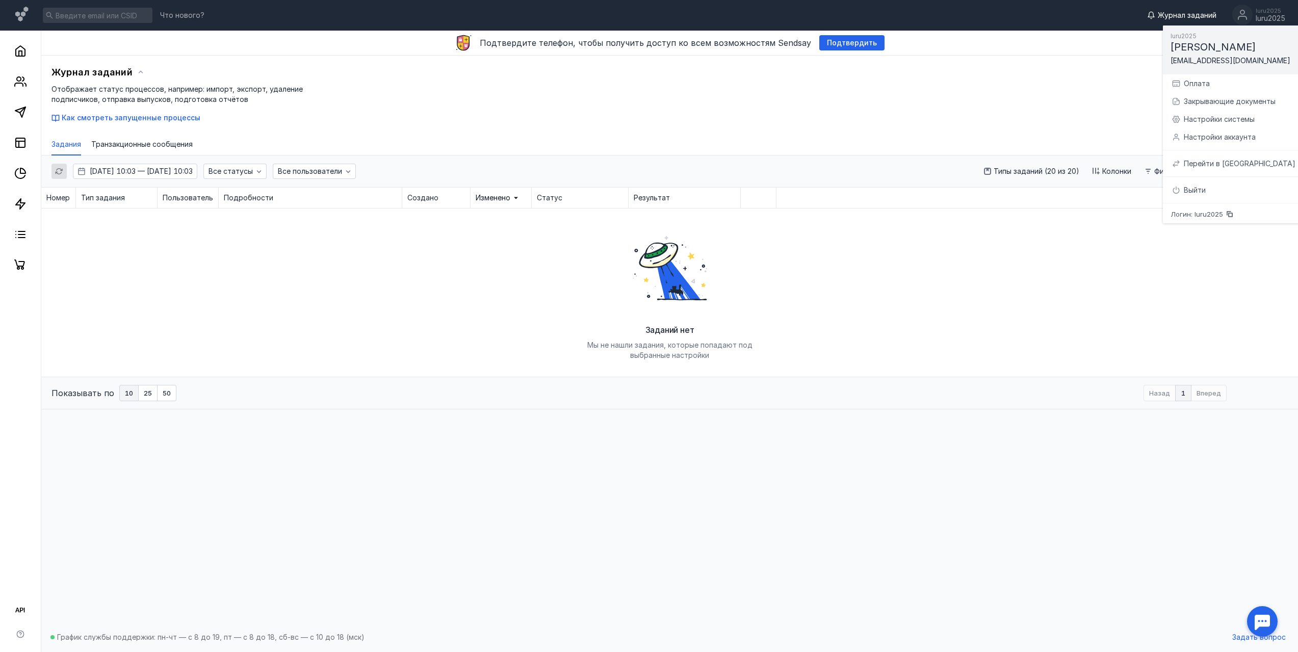
click at [1199, 192] on div "Выйти" at bounding box center [1240, 190] width 112 height 10
